Goal: Transaction & Acquisition: Purchase product/service

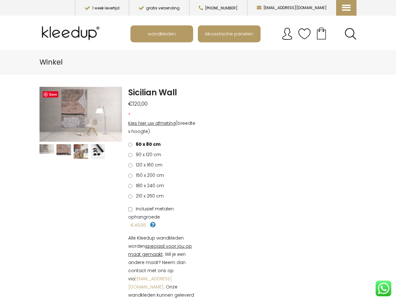
click at [198, 151] on li "90 x 120 cm €39,60" at bounding box center [163, 155] width 70 height 8
click at [346, 6] on icon at bounding box center [345, 3] width 6 height 6
click at [351, 34] on link "Home" at bounding box center [375, 38] width 78 height 14
click at [81, 151] on img at bounding box center [81, 151] width 14 height 14
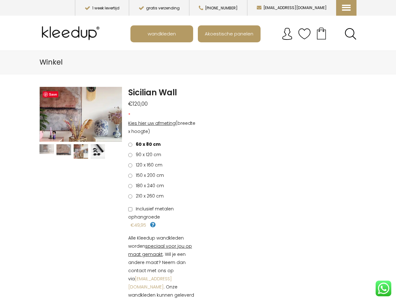
click at [45, 114] on link "Previous" at bounding box center [45, 114] width 11 height 19
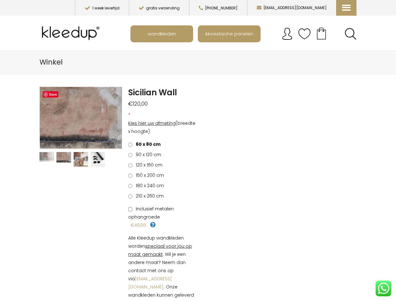
click at [117, 114] on img at bounding box center [81, 118] width 82 height 62
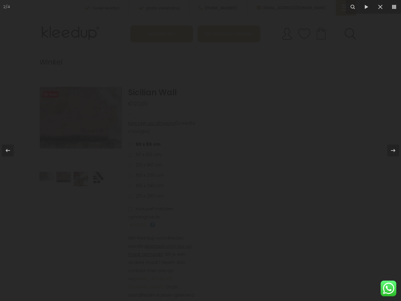
click at [163, 204] on div at bounding box center [200, 150] width 401 height 301
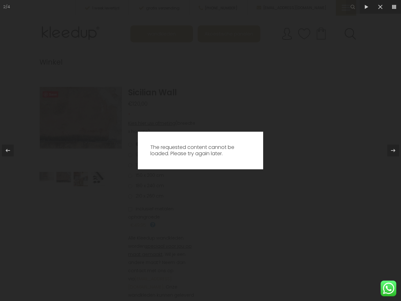
click at [384, 288] on div "WhatsApp ons" at bounding box center [389, 289] width 16 height 16
